Goal: Information Seeking & Learning: Understand process/instructions

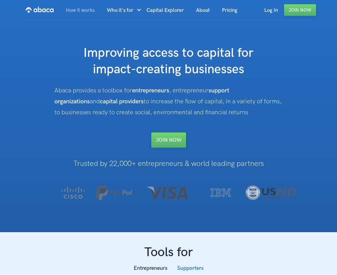
click at [85, 11] on link "How it works" at bounding box center [80, 10] width 41 height 21
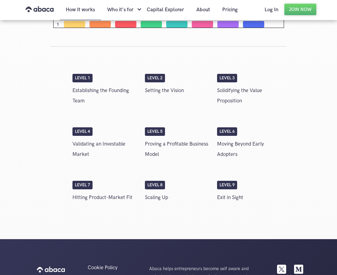
scroll to position [1114, 0]
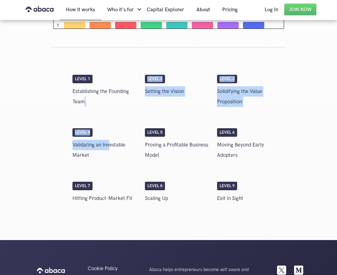
drag, startPoint x: 101, startPoint y: 110, endPoint x: 109, endPoint y: 149, distance: 40.1
click at [109, 149] on div "Level 1 Establishing the Founding Team Level 2 Setting the Vision Level 3 Solid…" at bounding box center [168, 131] width 236 height 169
click at [109, 149] on p "Validating an Investable Market" at bounding box center [105, 150] width 66 height 21
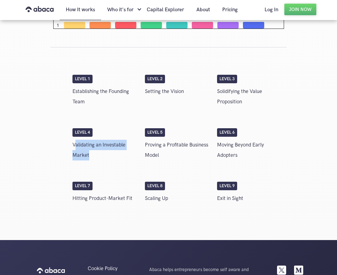
drag, startPoint x: 100, startPoint y: 154, endPoint x: 75, endPoint y: 143, distance: 27.3
click at [75, 143] on p "Validating an Investable Market" at bounding box center [105, 150] width 66 height 21
click at [199, 0] on link "About" at bounding box center [203, 9] width 26 height 21
